Goal: Information Seeking & Learning: Learn about a topic

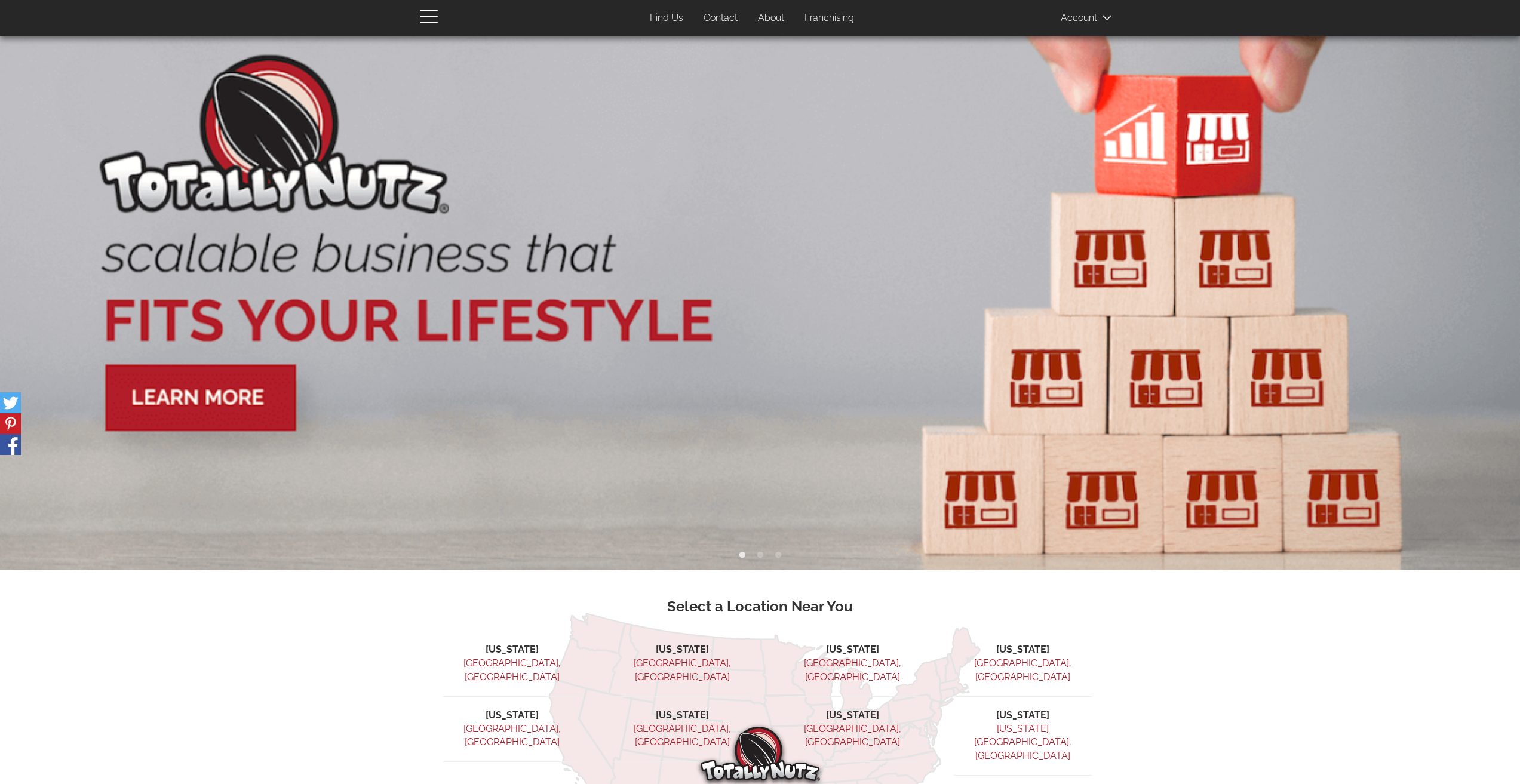
click at [824, 15] on link "Franchising" at bounding box center [830, 18] width 68 height 23
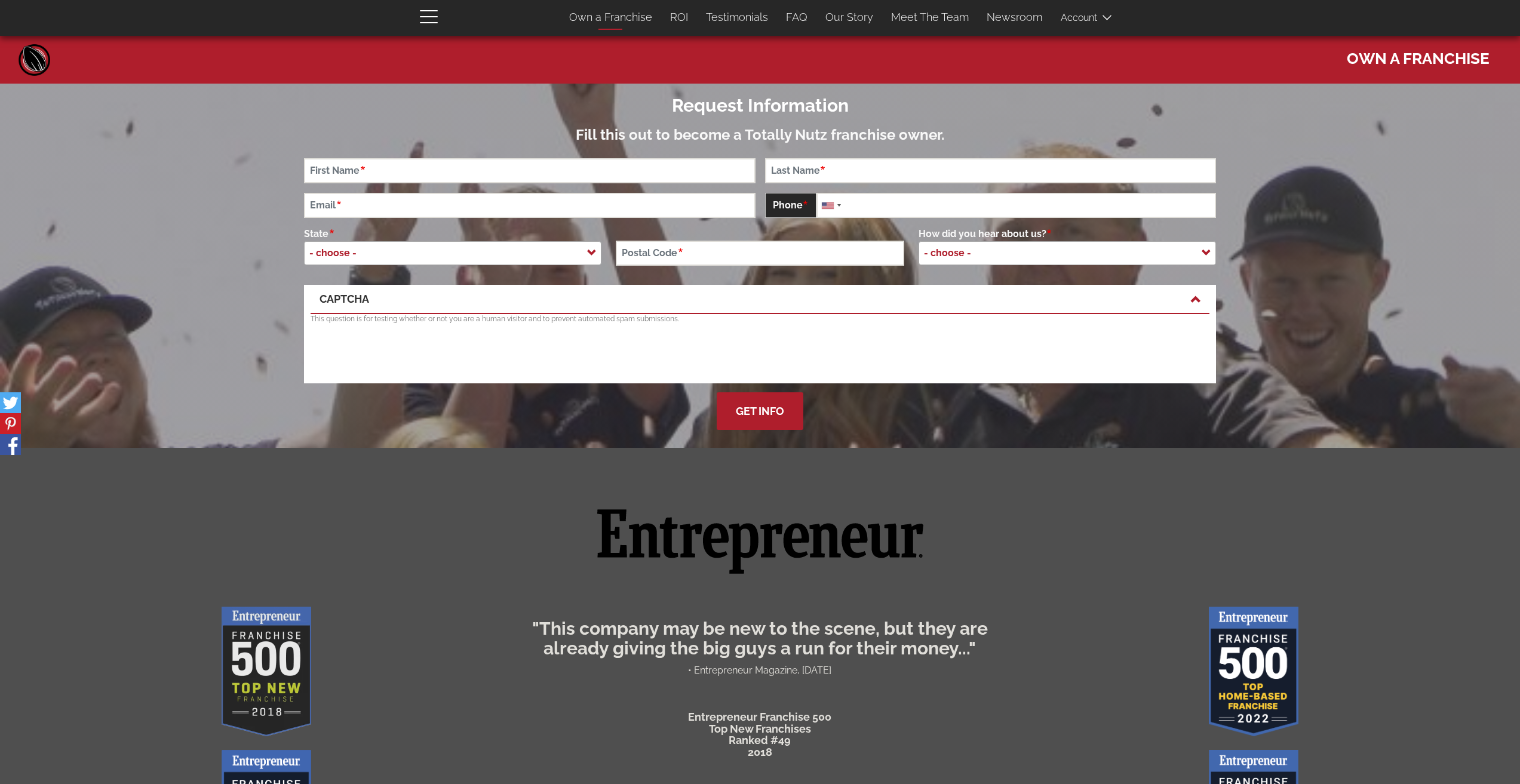
click at [621, 18] on link "Own a Franchise" at bounding box center [610, 17] width 101 height 25
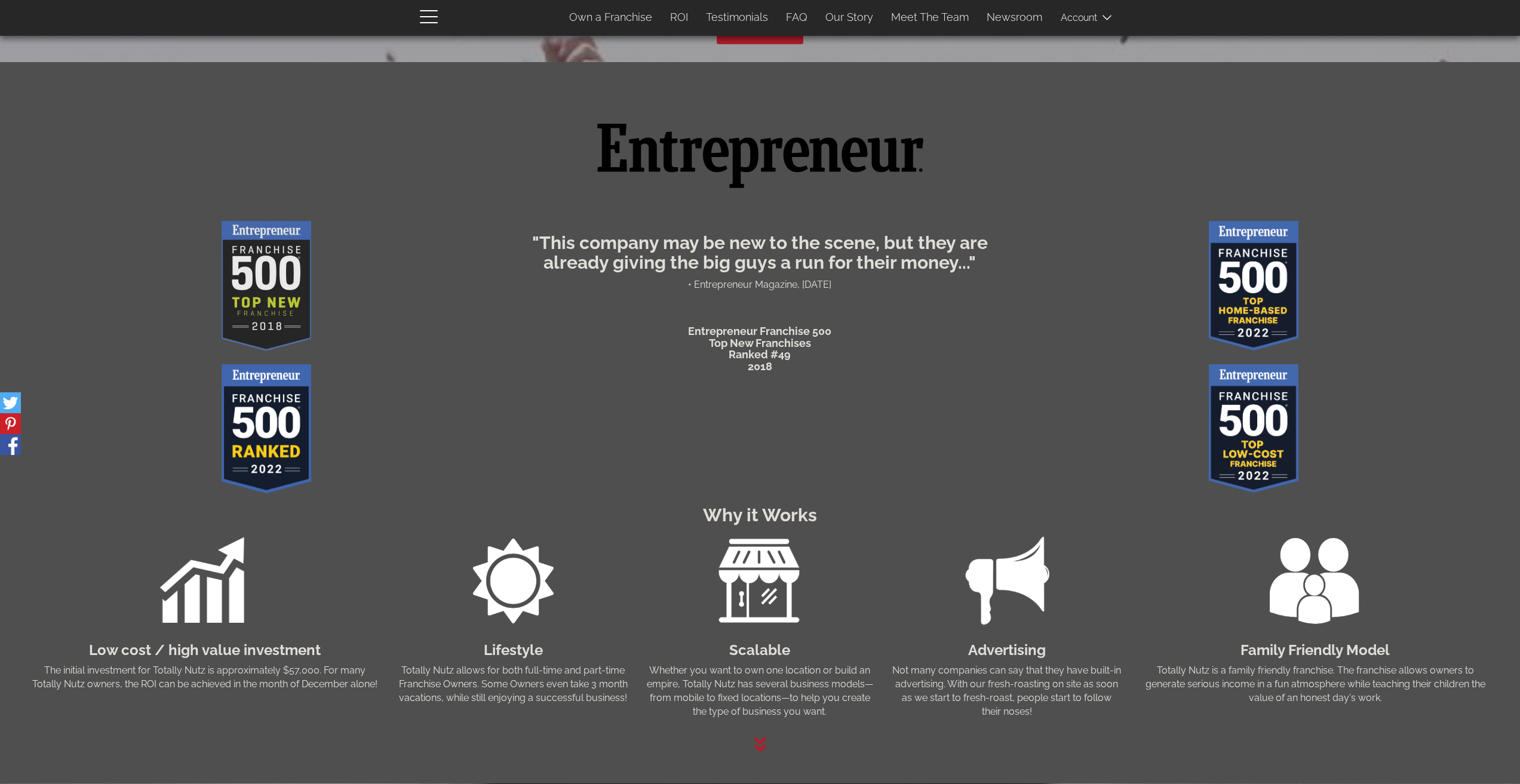
scroll to position [436, 0]
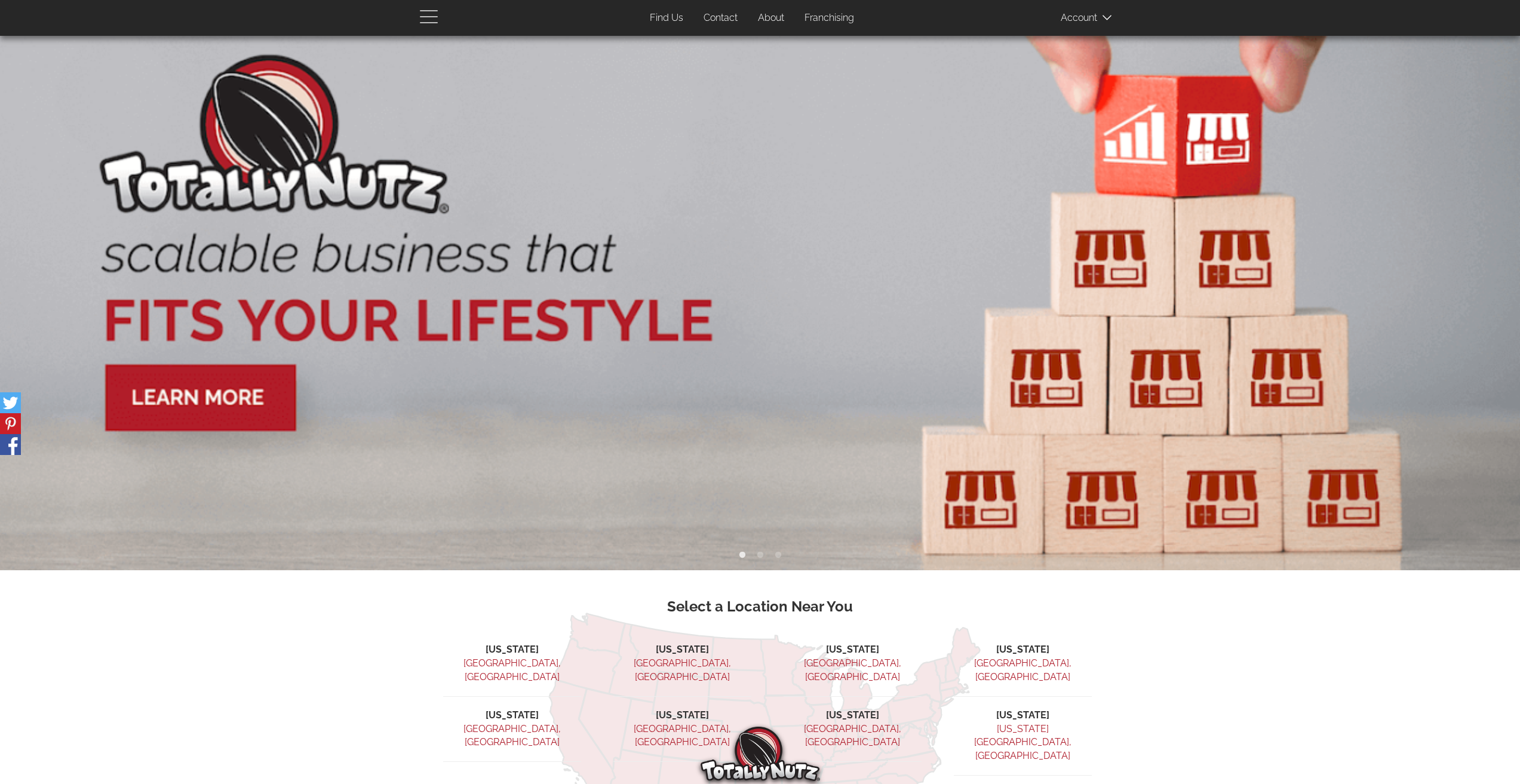
click at [432, 18] on span "button" at bounding box center [431, 16] width 24 height 15
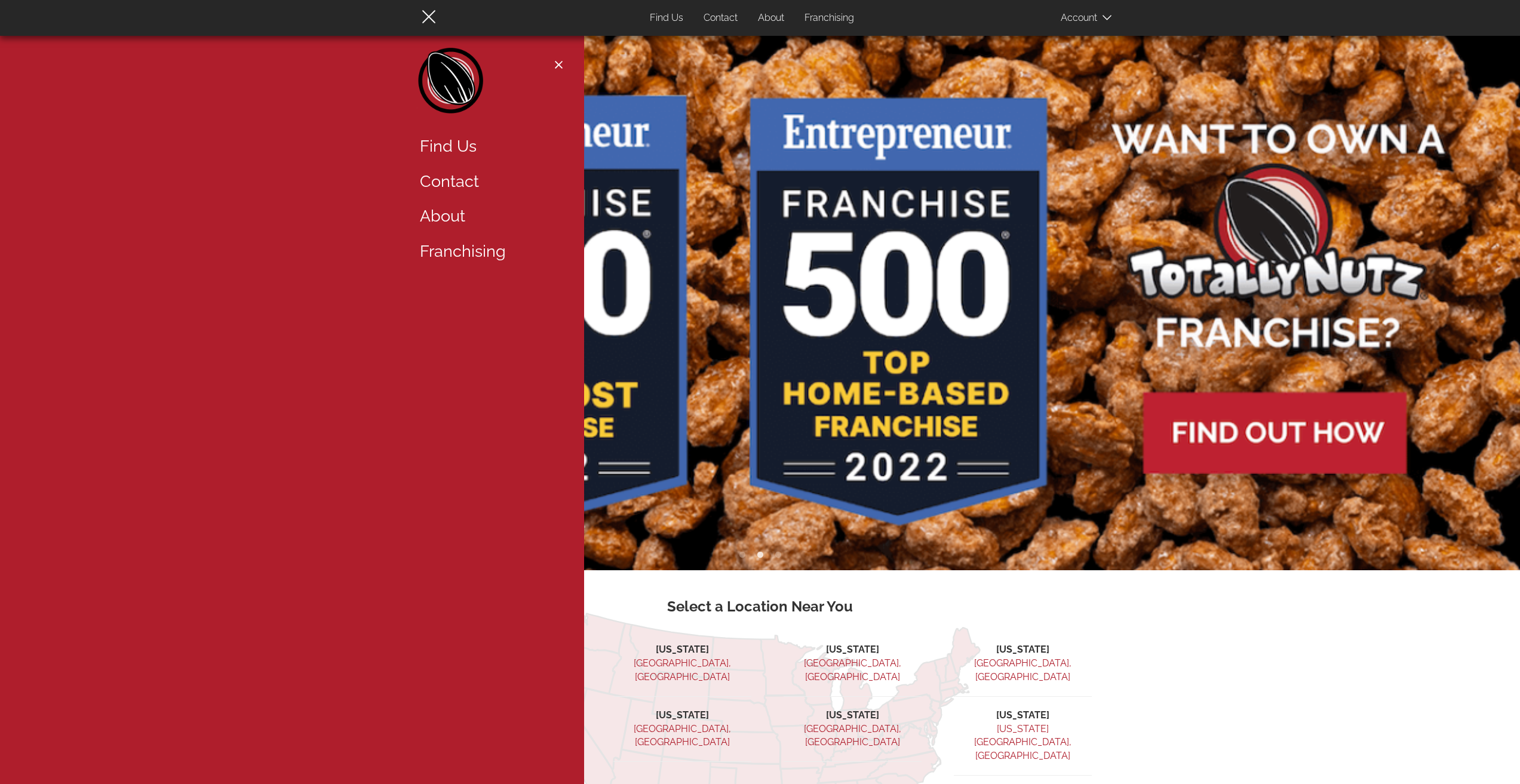
click at [444, 224] on link "About" at bounding box center [488, 217] width 155 height 35
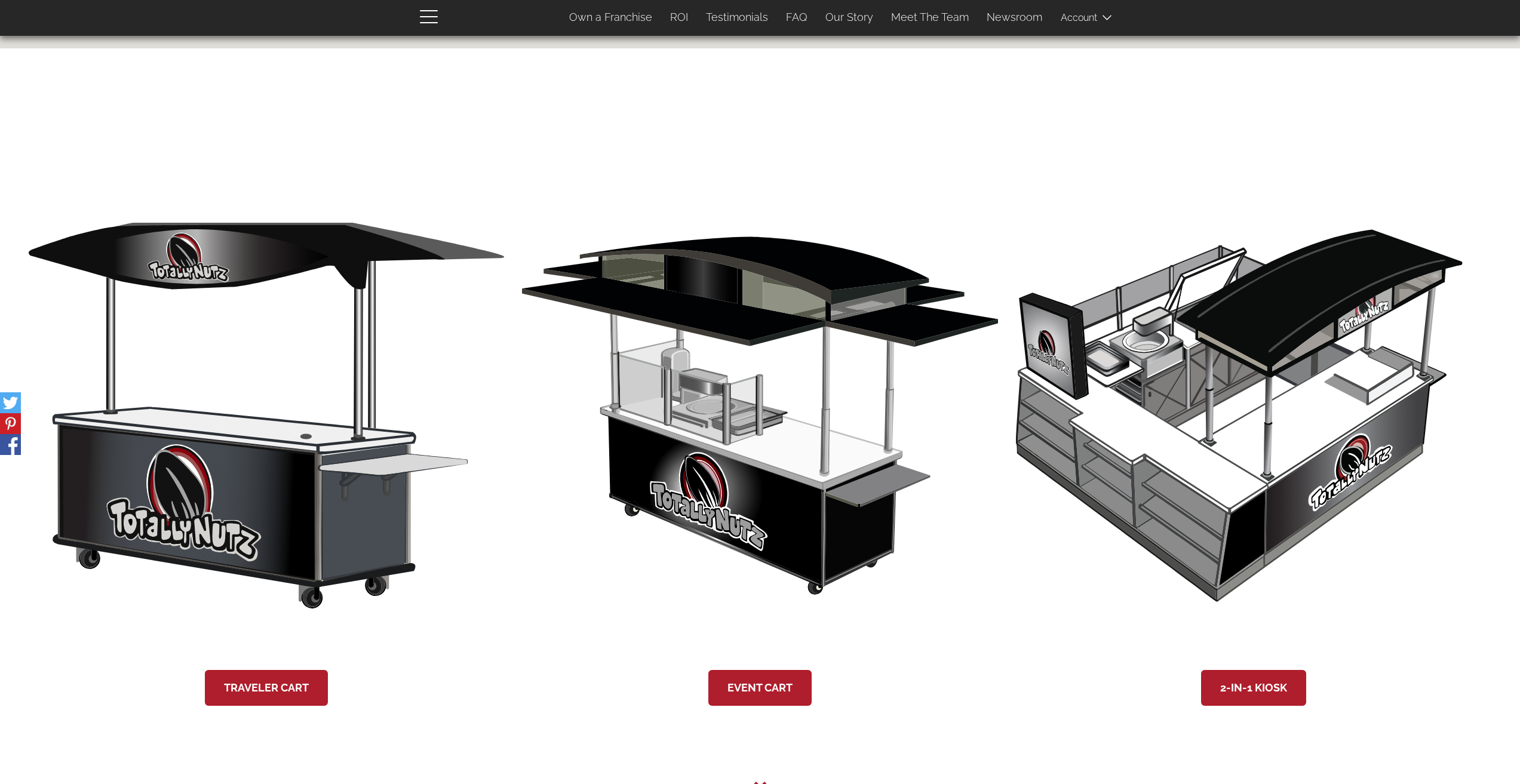
scroll to position [2242, 0]
